Goal: Transaction & Acquisition: Register for event/course

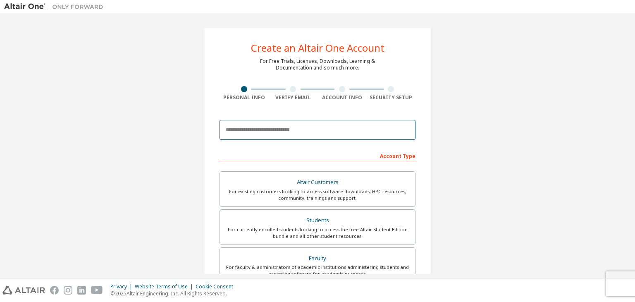
click at [296, 127] on input "email" at bounding box center [318, 130] width 196 height 20
type input "**********"
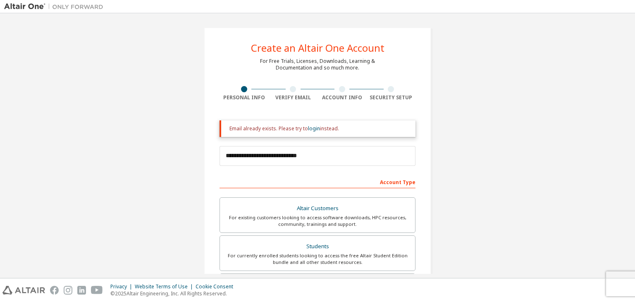
click at [172, 173] on div "**********" at bounding box center [317, 249] width 627 height 464
click at [311, 128] on link "login" at bounding box center [314, 128] width 12 height 7
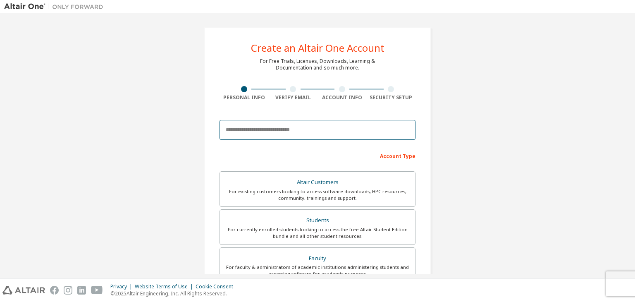
click at [264, 131] on input "email" at bounding box center [318, 130] width 196 height 20
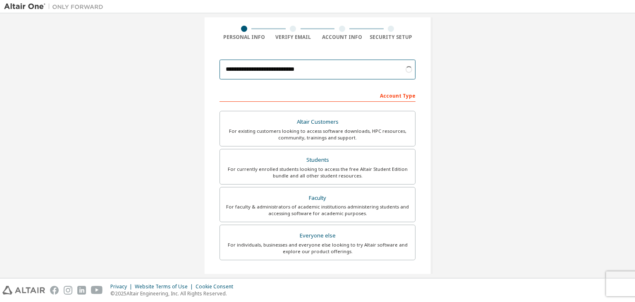
scroll to position [61, 0]
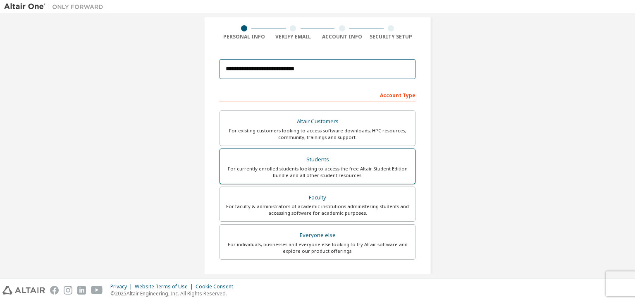
type input "**********"
click at [334, 175] on div "For currently enrolled students looking to access the free Altair Student Editi…" at bounding box center [317, 171] width 185 height 13
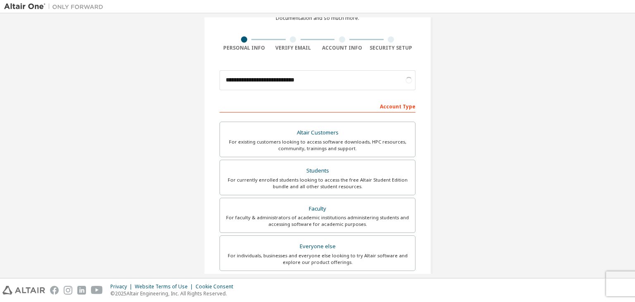
scroll to position [180, 0]
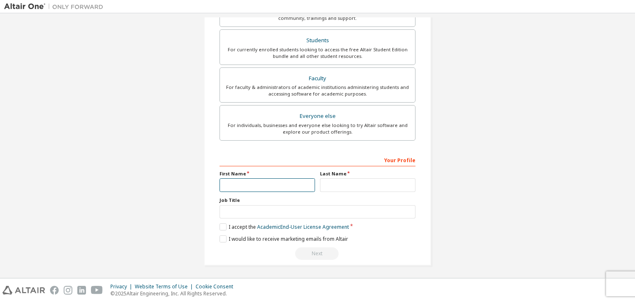
click at [244, 184] on input "text" at bounding box center [268, 185] width 96 height 14
type input "******"
type input "**********"
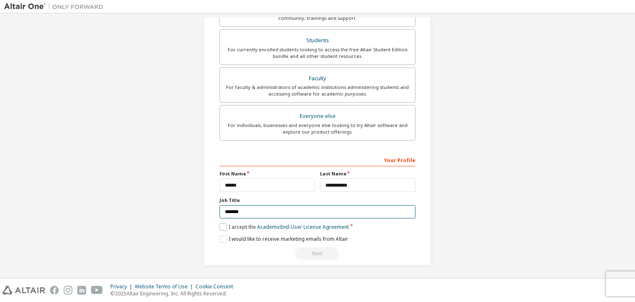
type input "*******"
click at [221, 225] on label "I accept the Academic End-User License Agreement" at bounding box center [284, 226] width 129 height 7
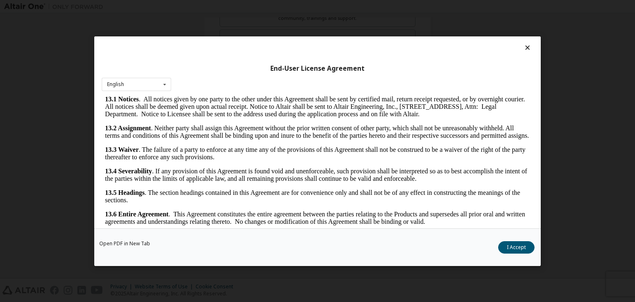
scroll to position [13, 0]
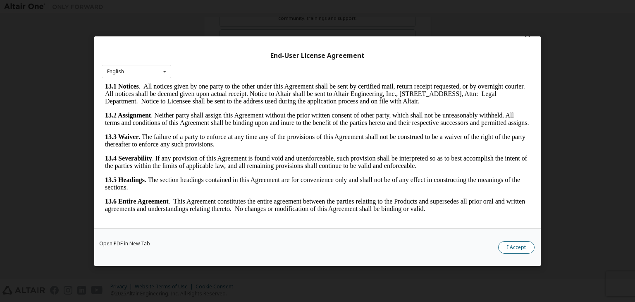
click at [515, 247] on button "I Accept" at bounding box center [516, 247] width 36 height 12
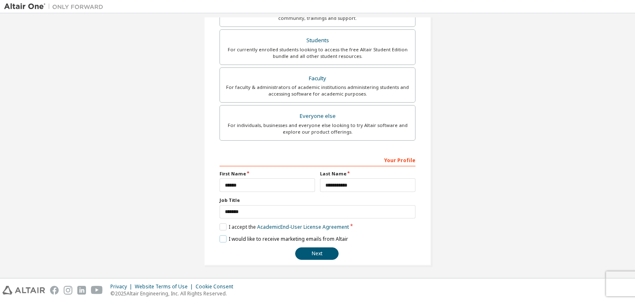
click at [222, 237] on label "I would like to receive marketing emails from Altair" at bounding box center [284, 238] width 129 height 7
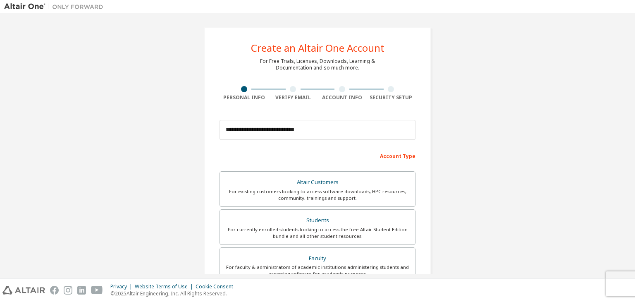
scroll to position [180, 0]
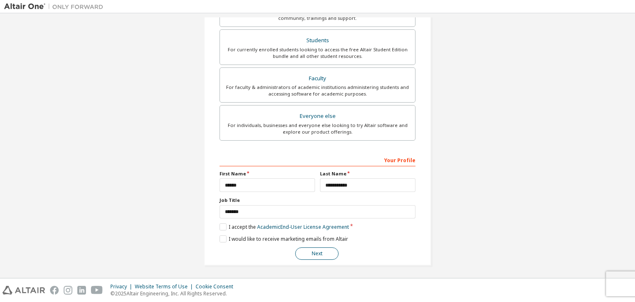
click at [316, 247] on button "Next" at bounding box center [316, 253] width 43 height 12
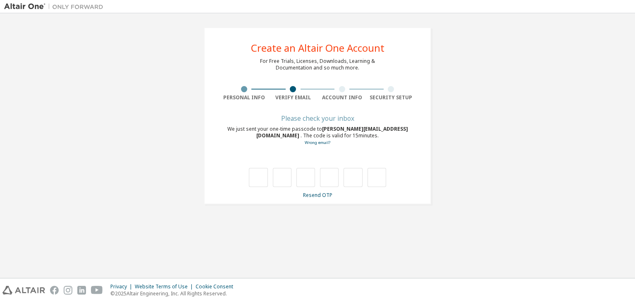
scroll to position [0, 0]
type input "*"
click at [281, 176] on input "*" at bounding box center [282, 177] width 19 height 19
type input "*"
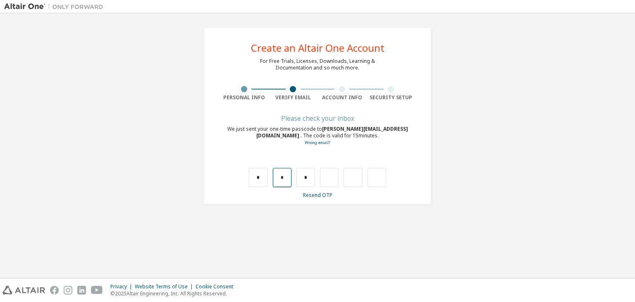
click at [283, 179] on input "*" at bounding box center [282, 177] width 19 height 19
drag, startPoint x: 281, startPoint y: 179, endPoint x: 294, endPoint y: 181, distance: 13.1
click at [294, 181] on div "* * *" at bounding box center [317, 177] width 137 height 19
type input "*"
click at [308, 178] on input "text" at bounding box center [306, 177] width 19 height 19
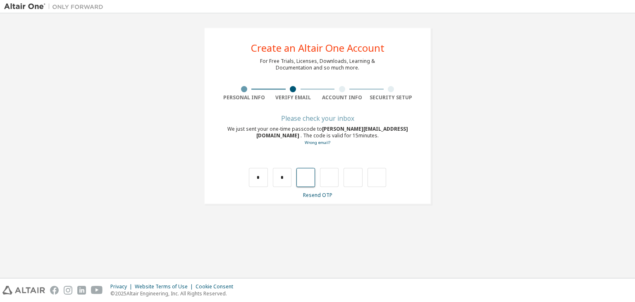
type input "*"
drag, startPoint x: 323, startPoint y: 175, endPoint x: 337, endPoint y: 178, distance: 14.4
click at [337, 178] on input "*" at bounding box center [329, 177] width 19 height 19
type input "*"
drag, startPoint x: 351, startPoint y: 177, endPoint x: 357, endPoint y: 177, distance: 6.6
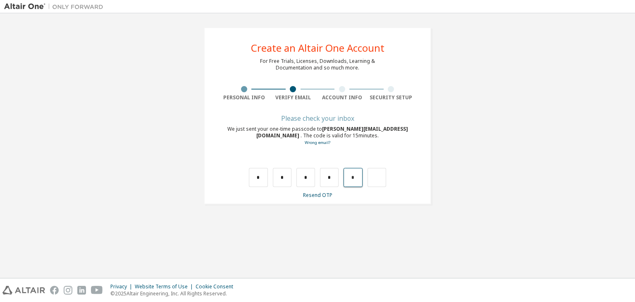
click at [357, 177] on input "*" at bounding box center [353, 177] width 19 height 19
type input "*"
click at [258, 180] on input "text" at bounding box center [258, 177] width 19 height 19
type input "*"
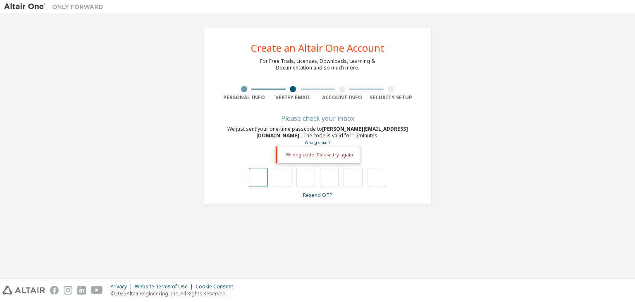
type input "*"
